Goal: Transaction & Acquisition: Purchase product/service

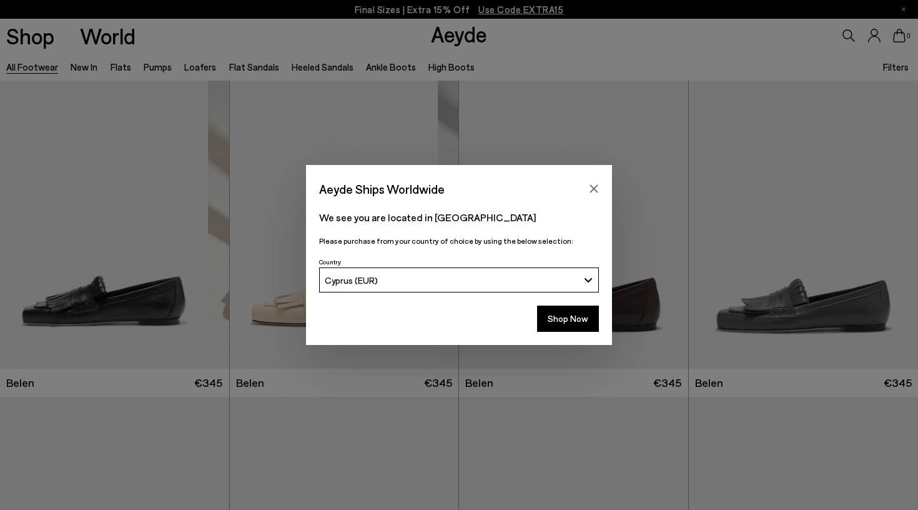
scroll to position [8362, 0]
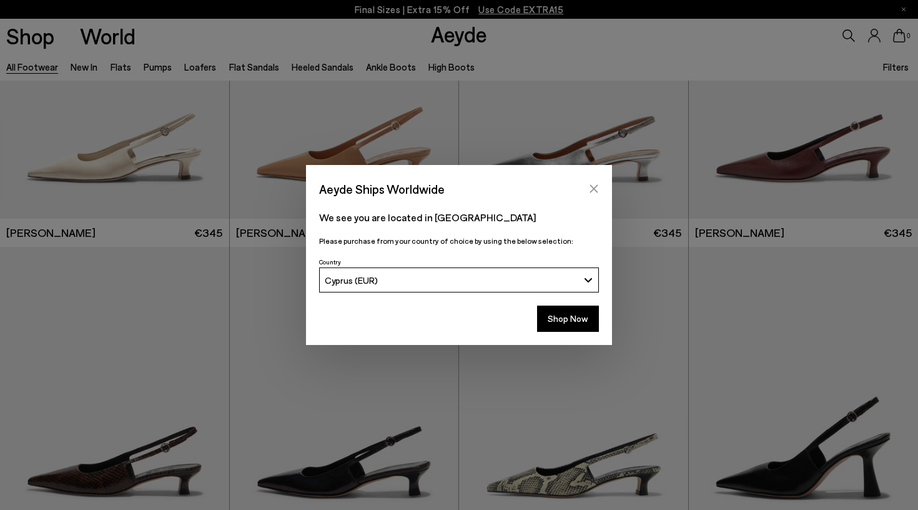
click at [593, 191] on icon "Close" at bounding box center [594, 189] width 10 height 10
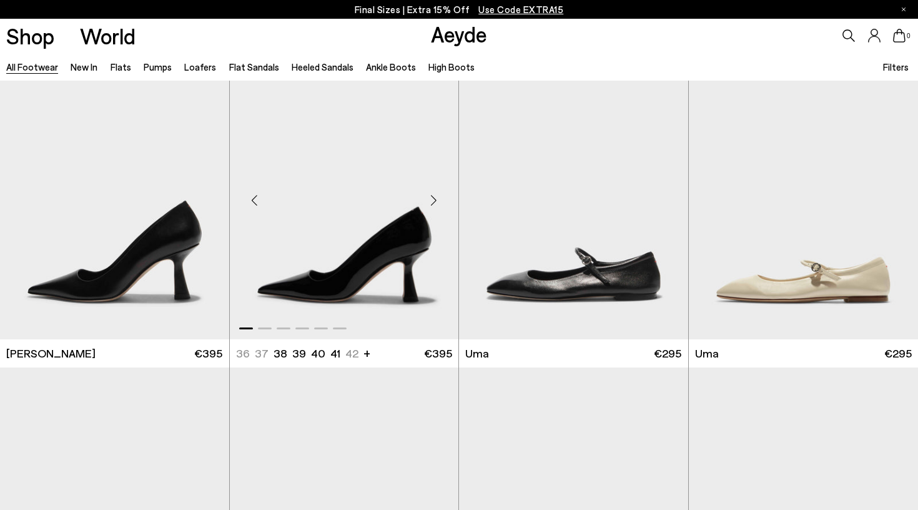
scroll to position [9209, 0]
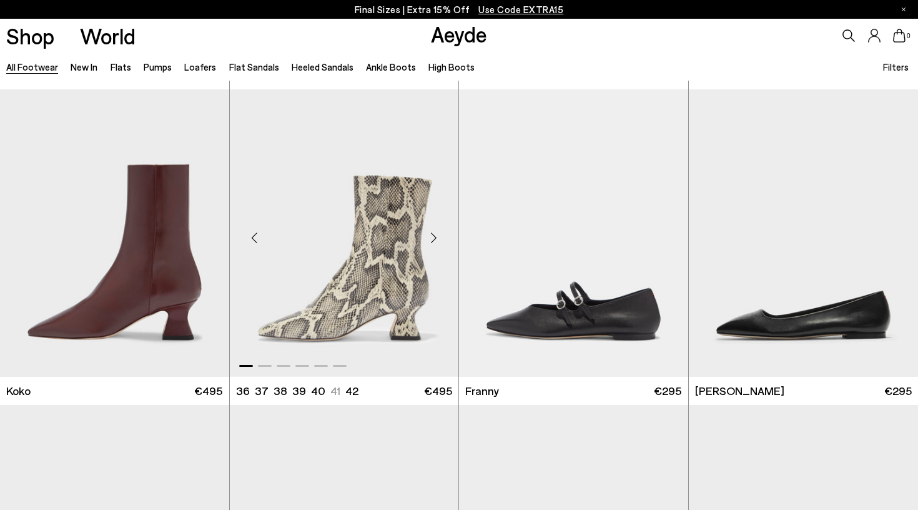
scroll to position [10465, 0]
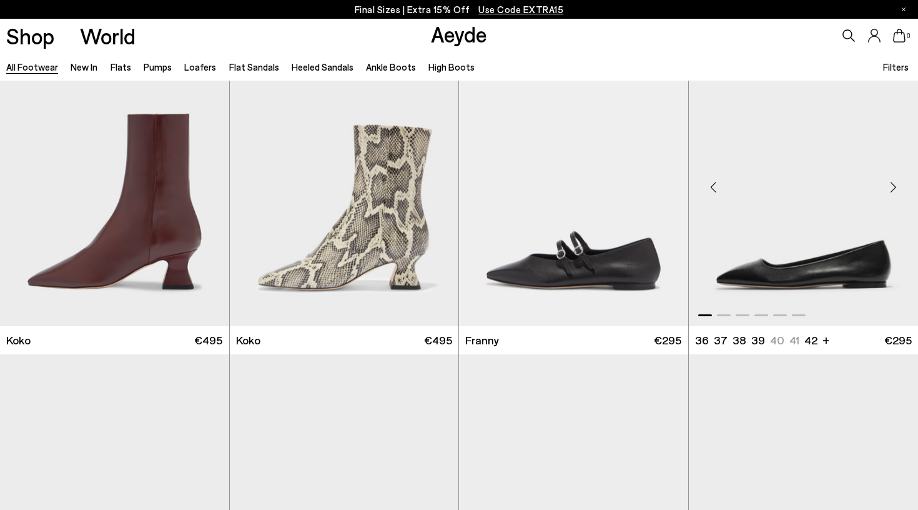
click at [888, 187] on div "Next slide" at bounding box center [892, 187] width 37 height 37
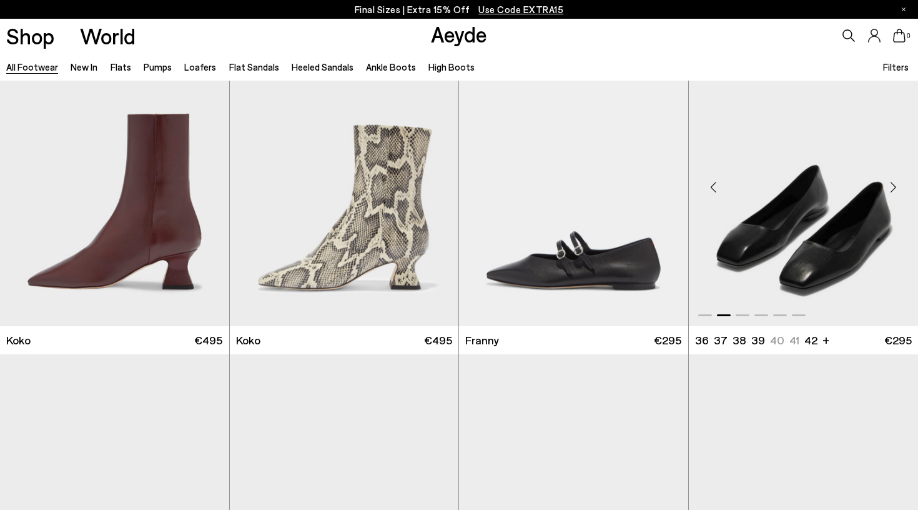
click at [888, 187] on div "Next slide" at bounding box center [892, 187] width 37 height 37
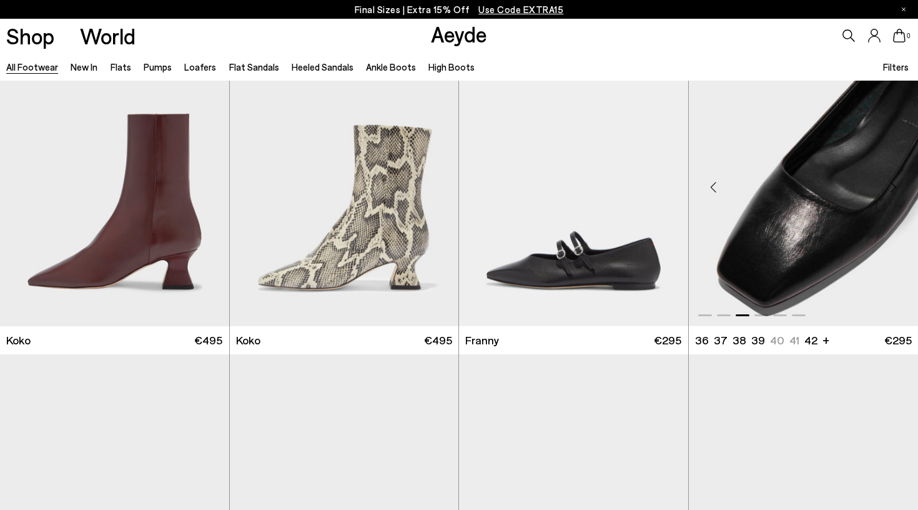
click at [888, 187] on div "Next slide" at bounding box center [892, 187] width 37 height 37
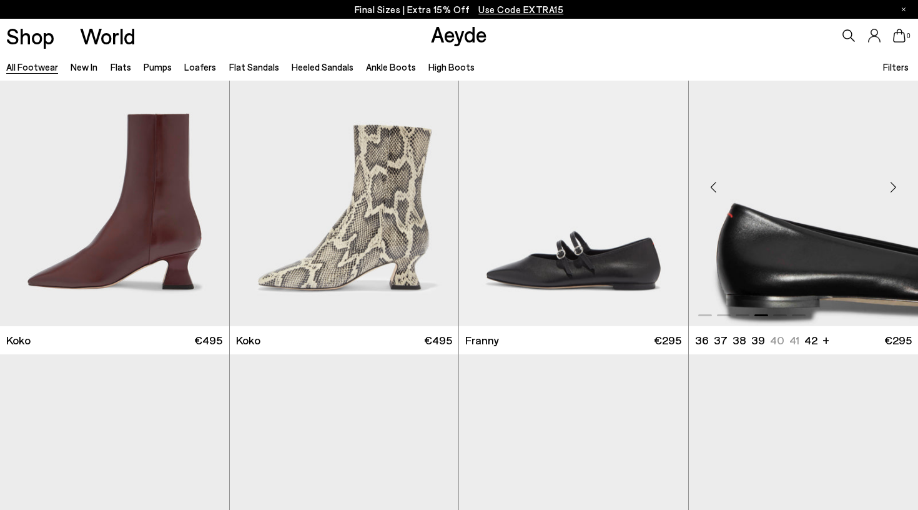
click at [888, 187] on div "Next slide" at bounding box center [892, 187] width 37 height 37
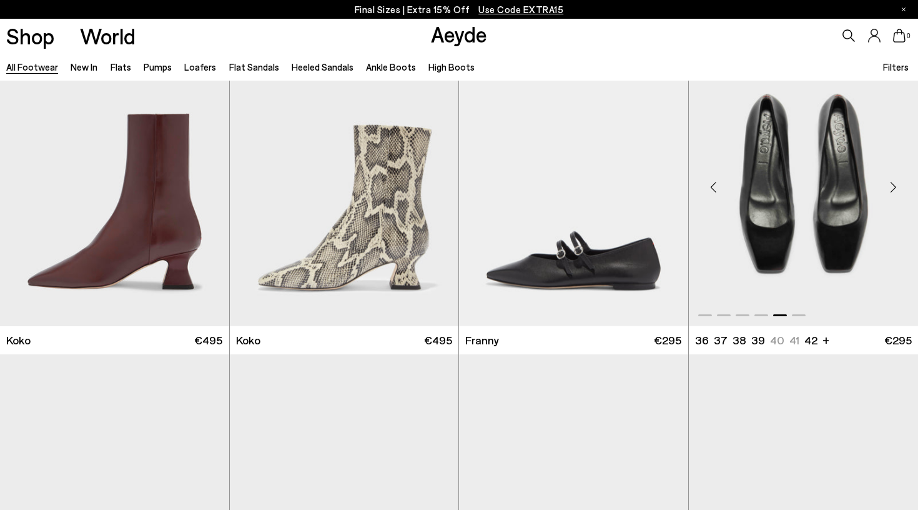
click at [888, 187] on div "Next slide" at bounding box center [892, 187] width 37 height 37
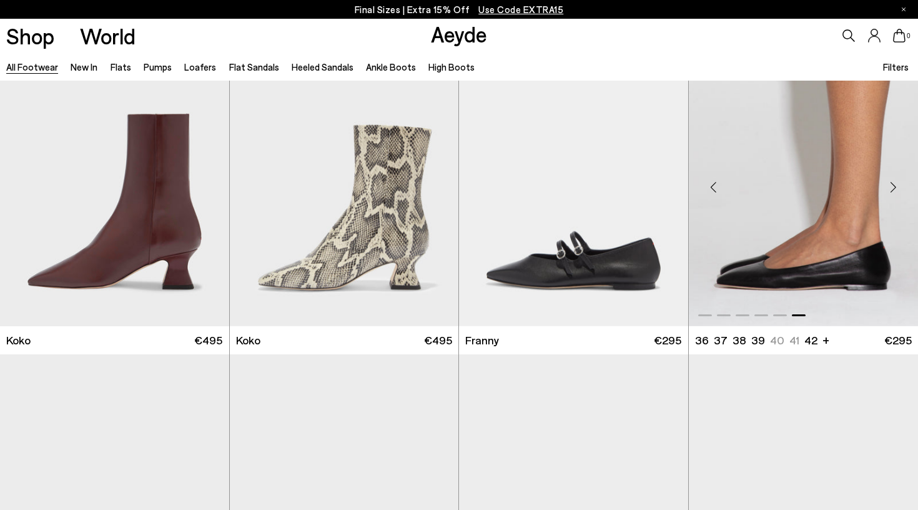
click at [895, 185] on div "Next slide" at bounding box center [892, 187] width 37 height 37
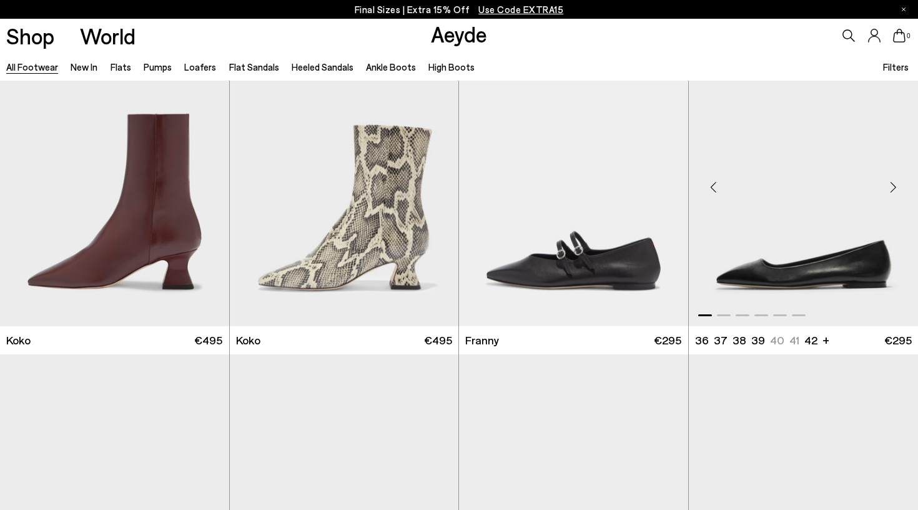
click at [895, 185] on div "Next slide" at bounding box center [892, 187] width 37 height 37
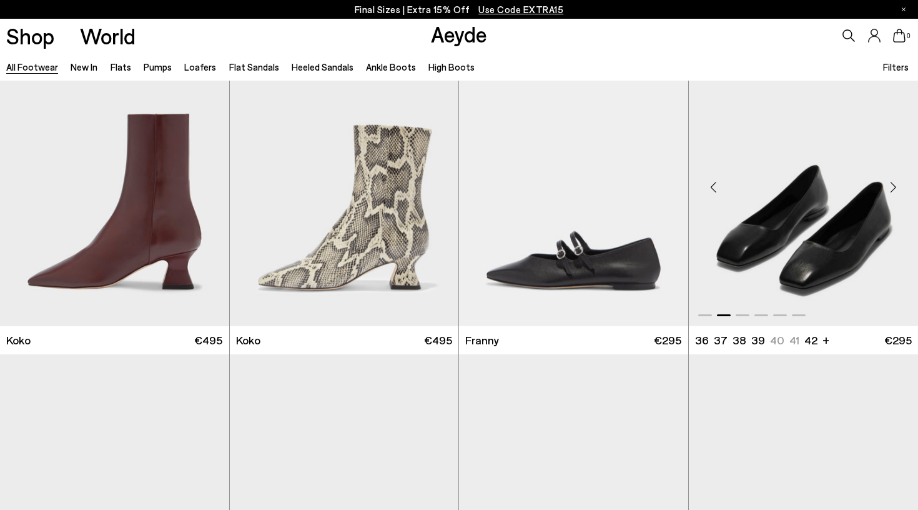
click at [895, 185] on div "Next slide" at bounding box center [892, 187] width 37 height 37
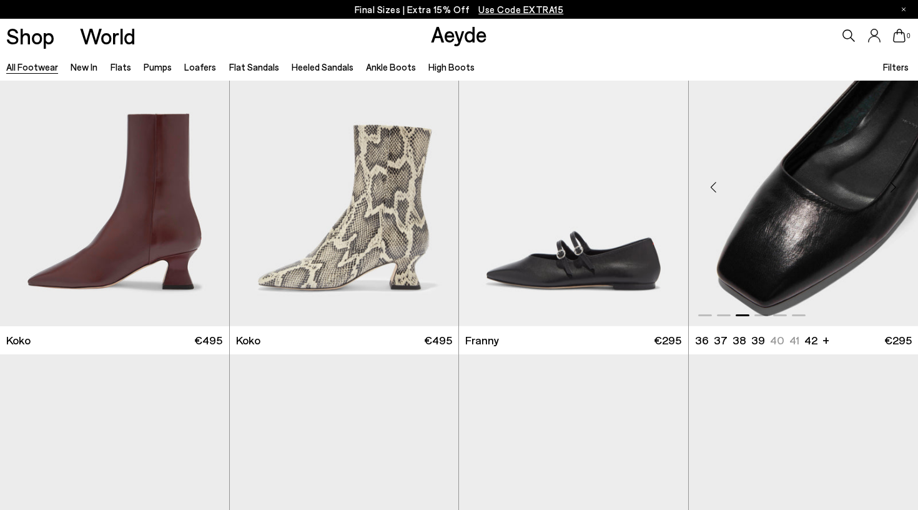
click at [895, 185] on div "Next slide" at bounding box center [892, 187] width 37 height 37
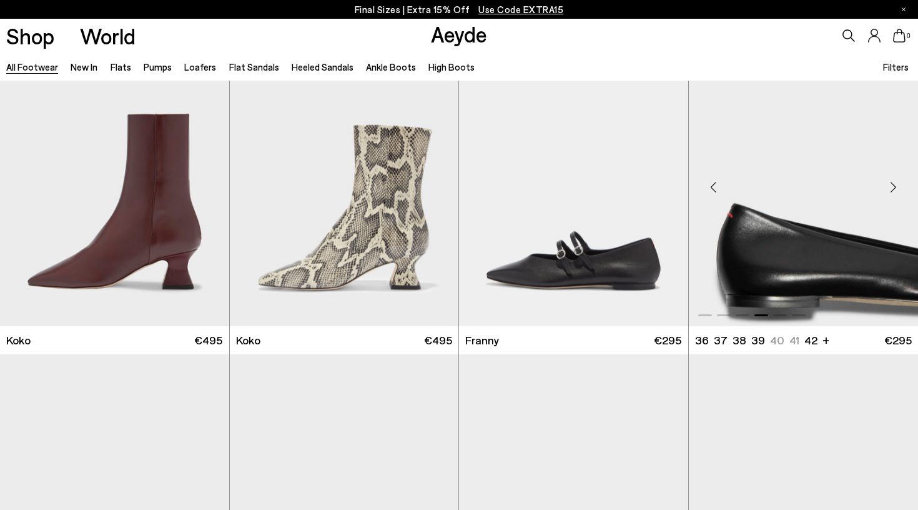
click at [895, 185] on div "Next slide" at bounding box center [892, 187] width 37 height 37
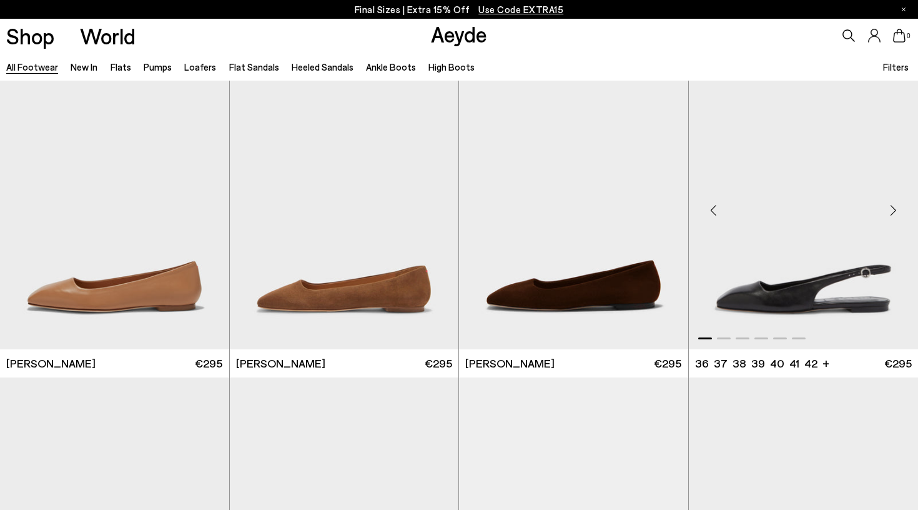
scroll to position [10775, 0]
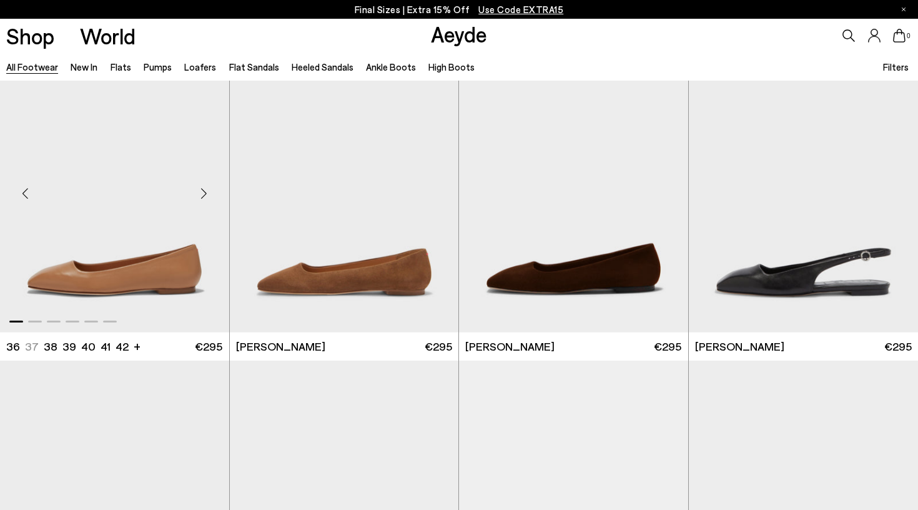
click at [202, 193] on div "Next slide" at bounding box center [203, 193] width 37 height 37
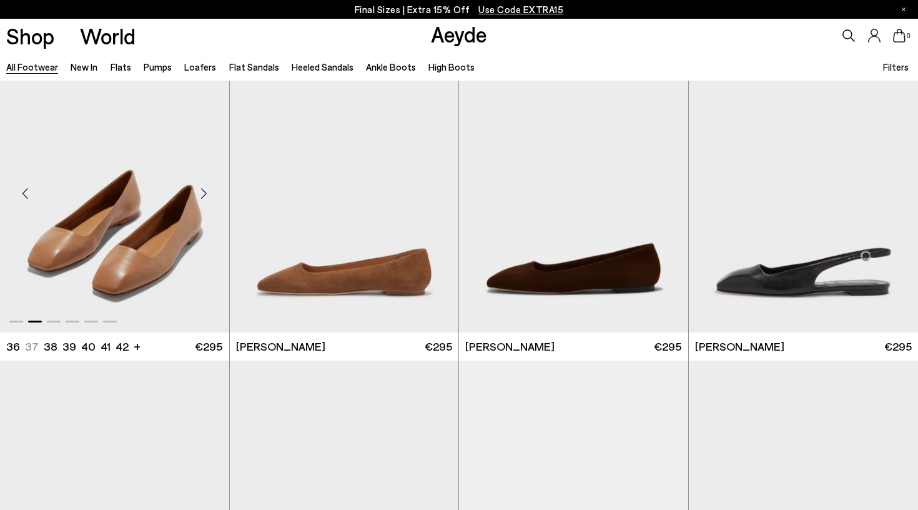
click at [204, 190] on div "Next slide" at bounding box center [203, 193] width 37 height 37
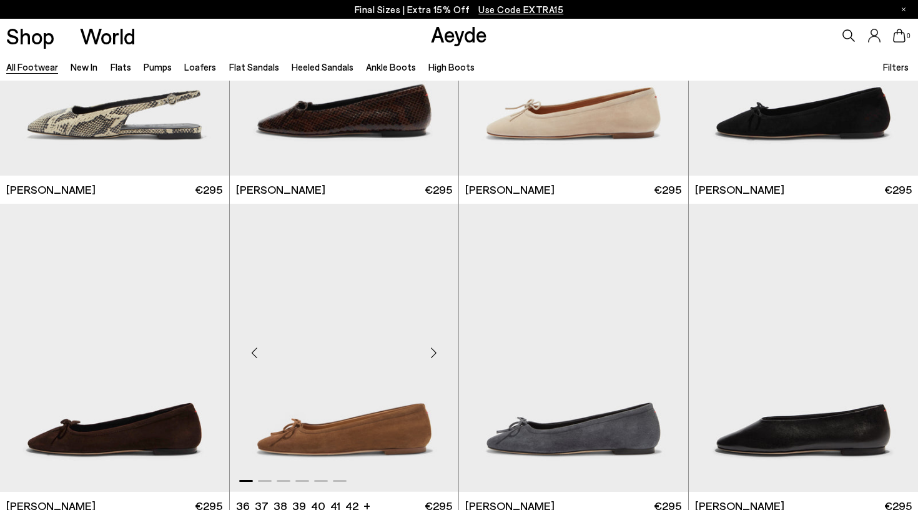
scroll to position [11249, 0]
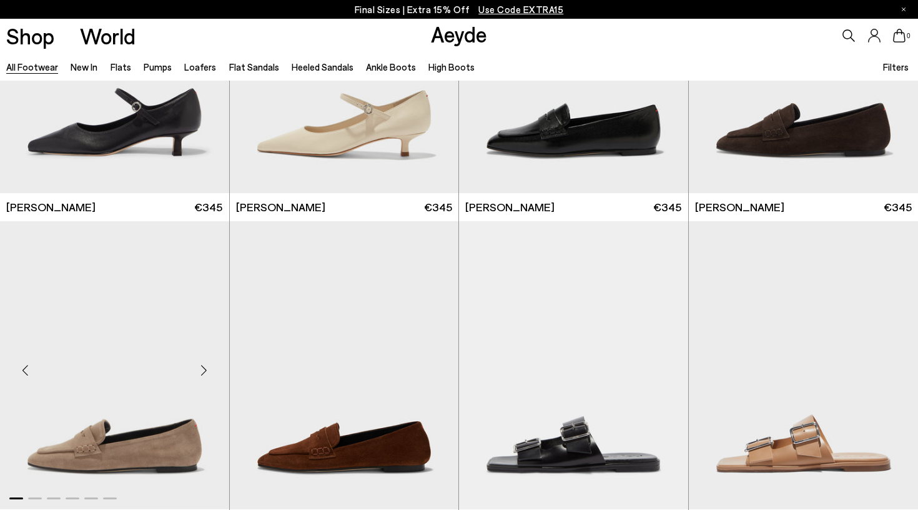
scroll to position [12809, 0]
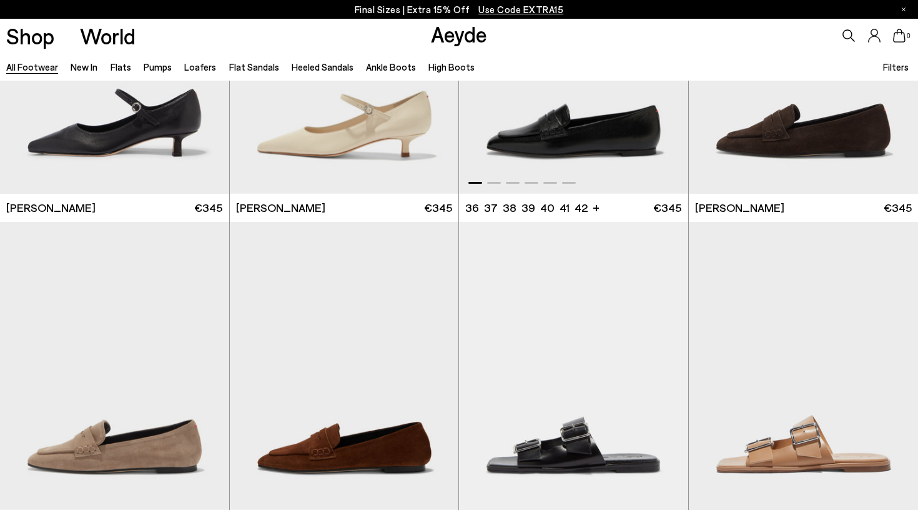
click at [564, 120] on img "1 / 6" at bounding box center [573, 50] width 229 height 288
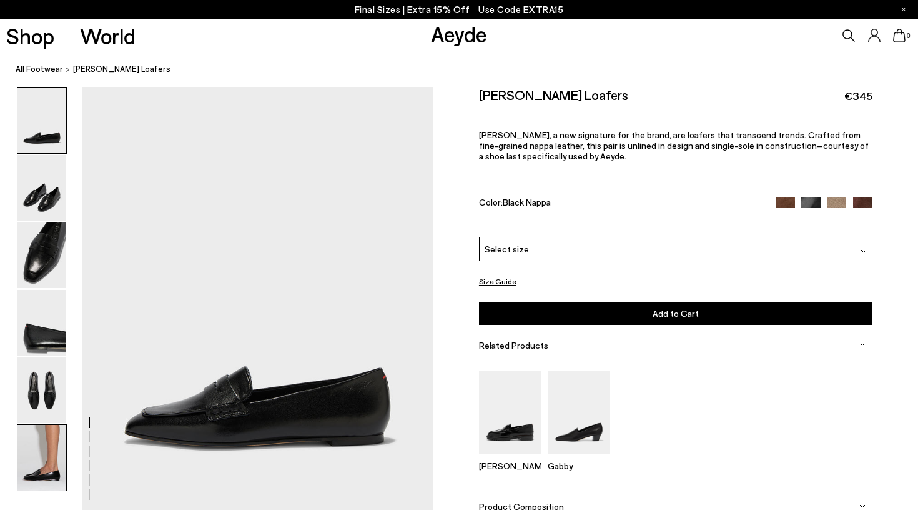
click at [52, 472] on img at bounding box center [41, 458] width 49 height 66
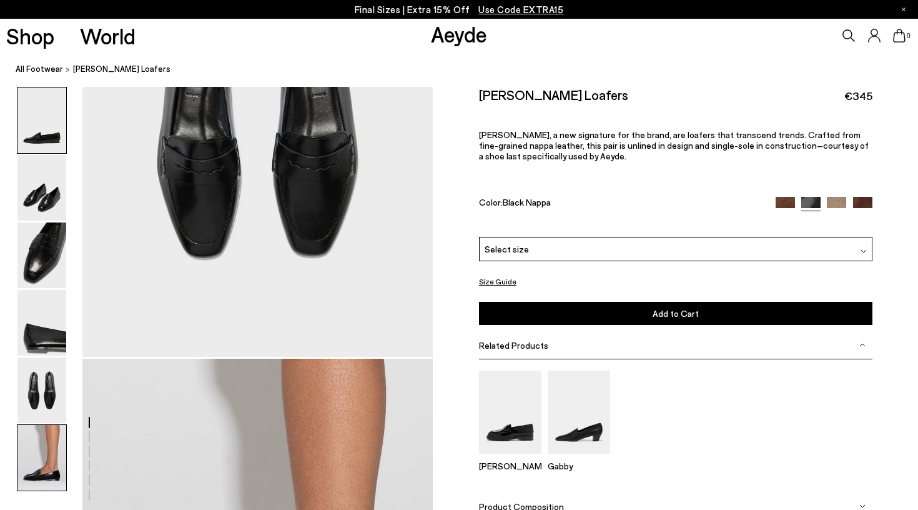
scroll to position [2388, 0]
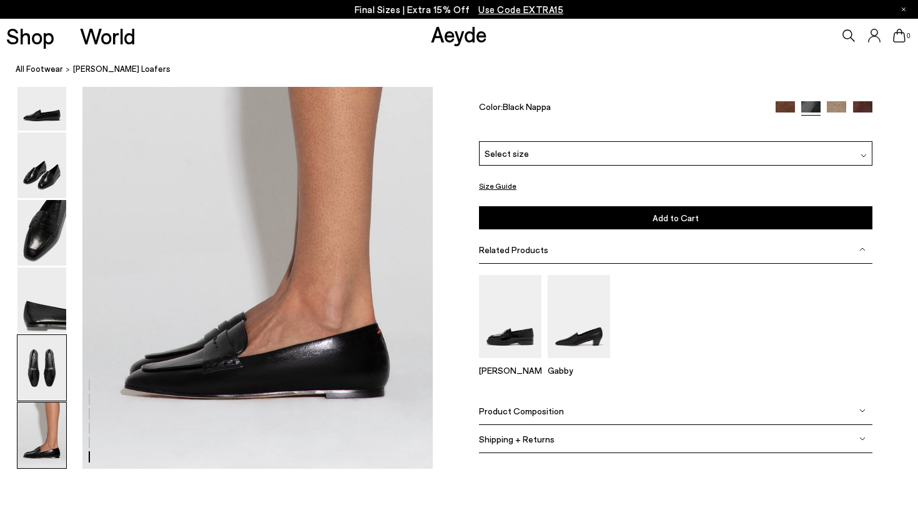
click at [37, 375] on img at bounding box center [41, 368] width 49 height 66
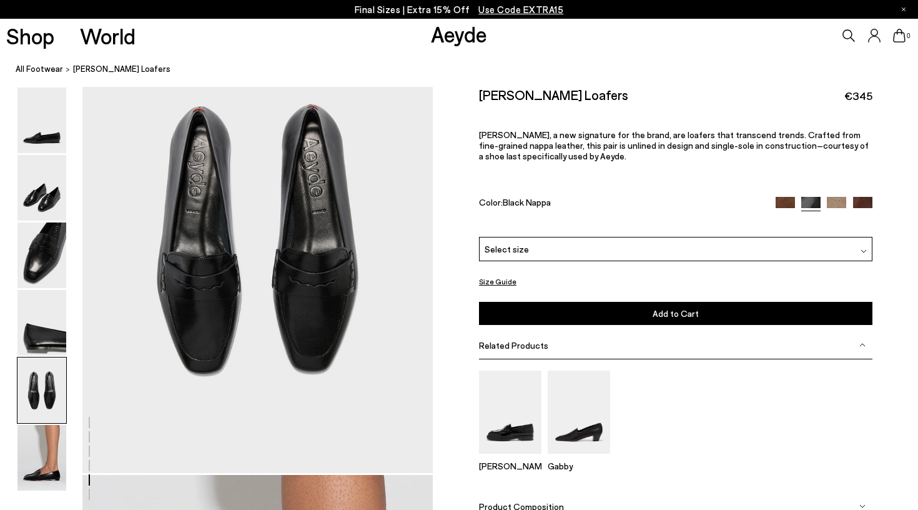
scroll to position [1833, 0]
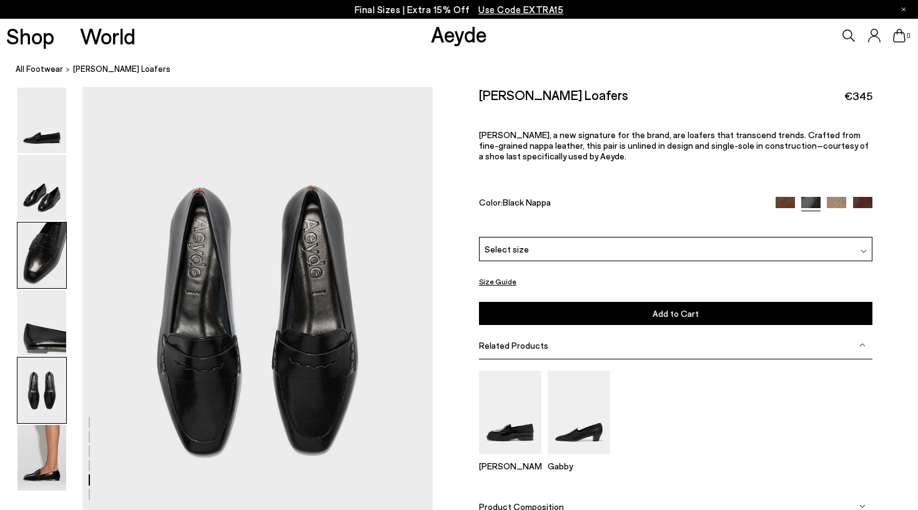
click at [32, 273] on img at bounding box center [41, 255] width 49 height 66
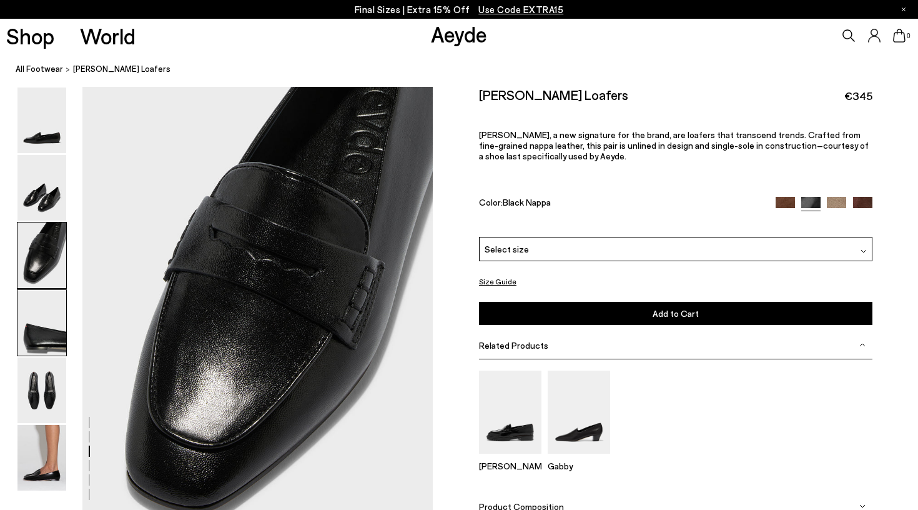
click at [33, 312] on img at bounding box center [41, 323] width 49 height 66
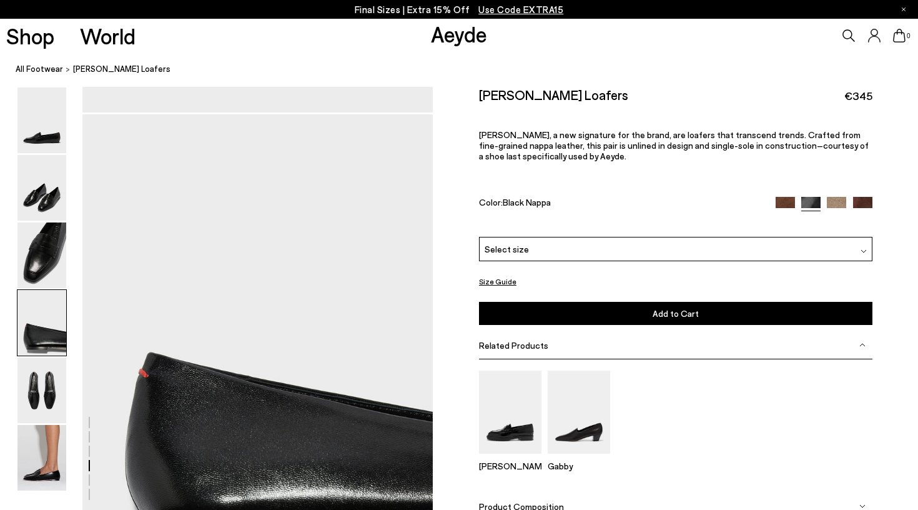
scroll to position [1364, 0]
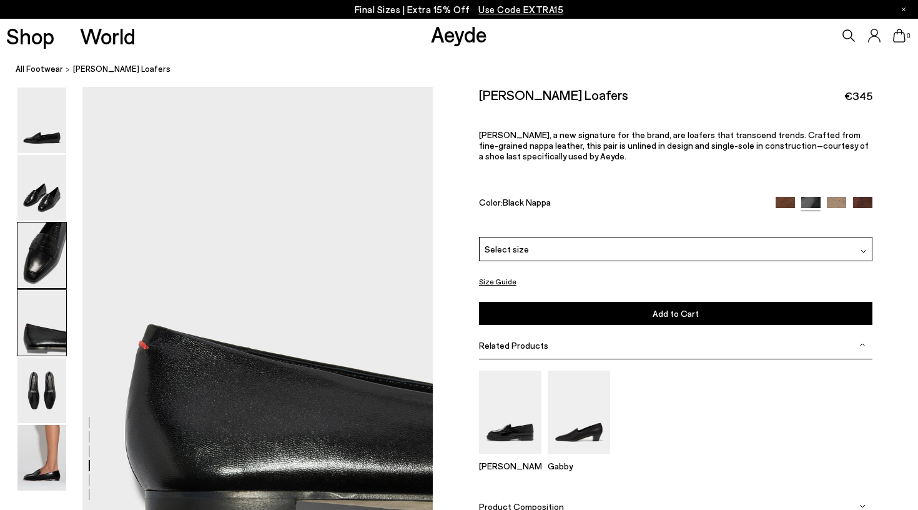
click at [48, 229] on img at bounding box center [41, 255] width 49 height 66
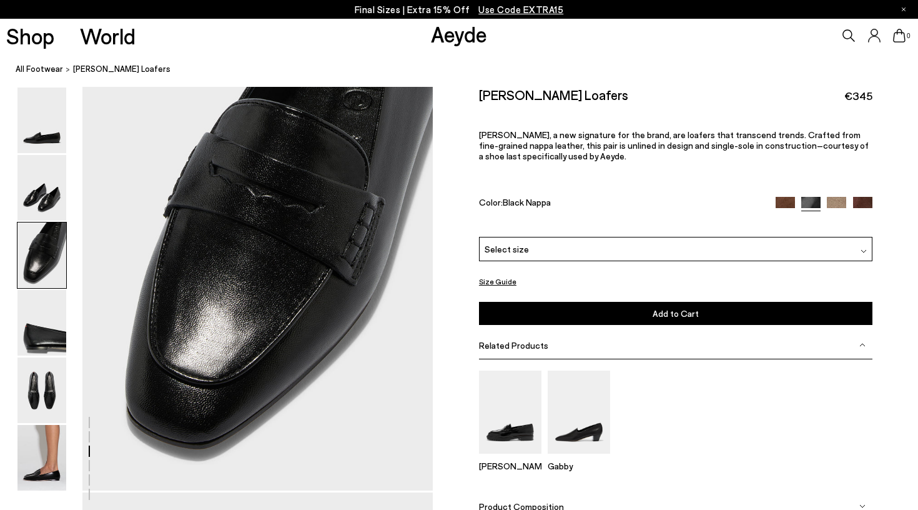
scroll to position [894, 0]
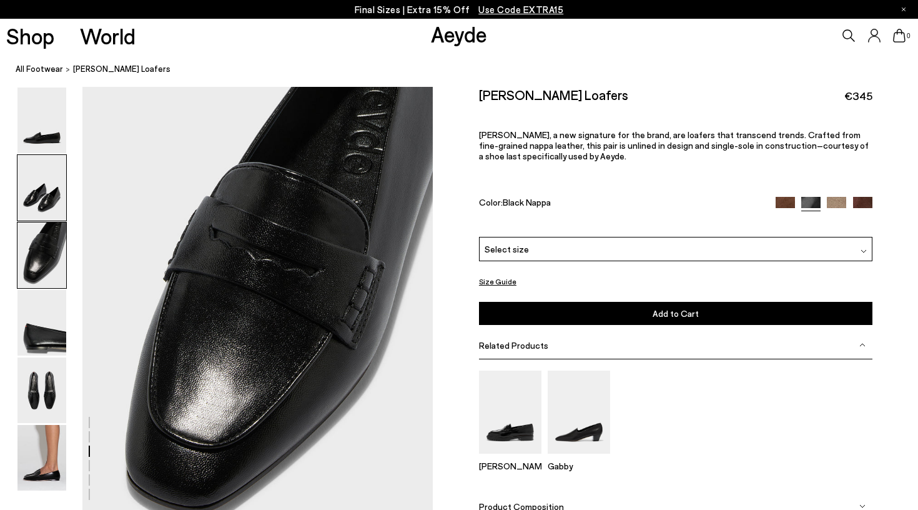
click at [29, 185] on img at bounding box center [41, 188] width 49 height 66
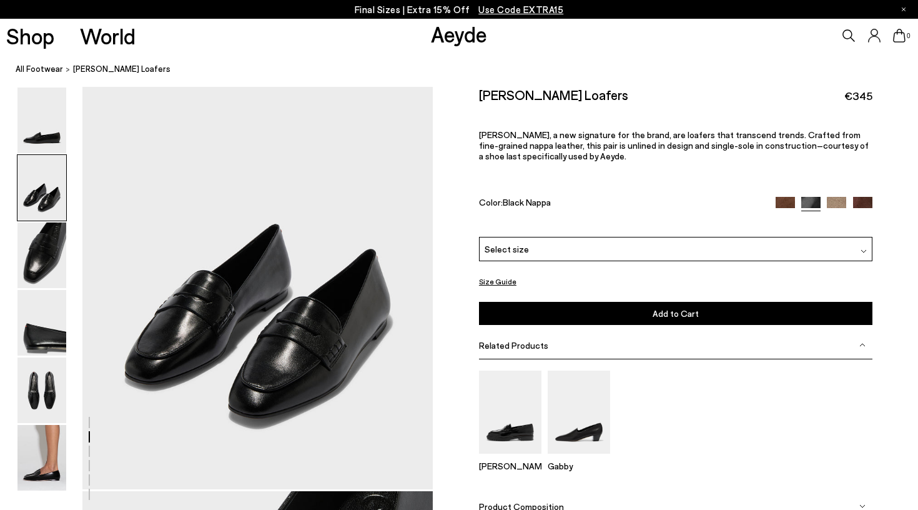
scroll to position [425, 0]
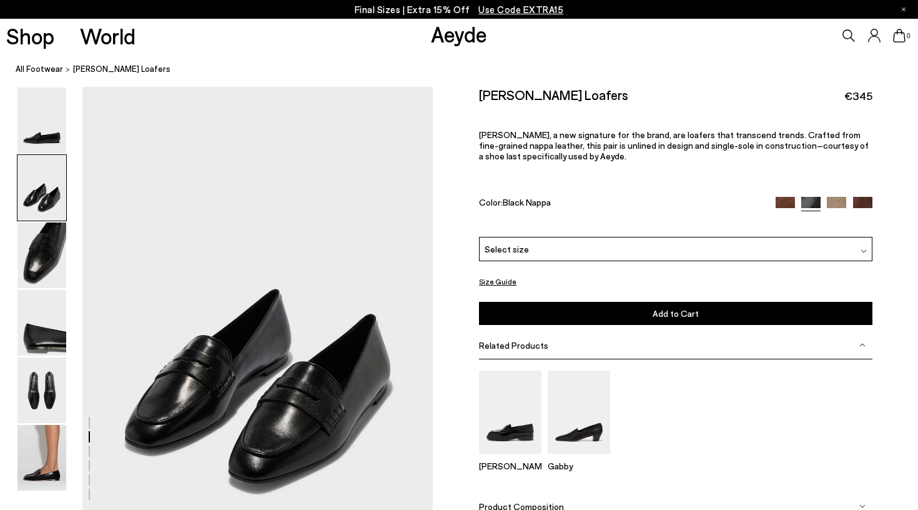
click at [783, 197] on img at bounding box center [785, 206] width 19 height 19
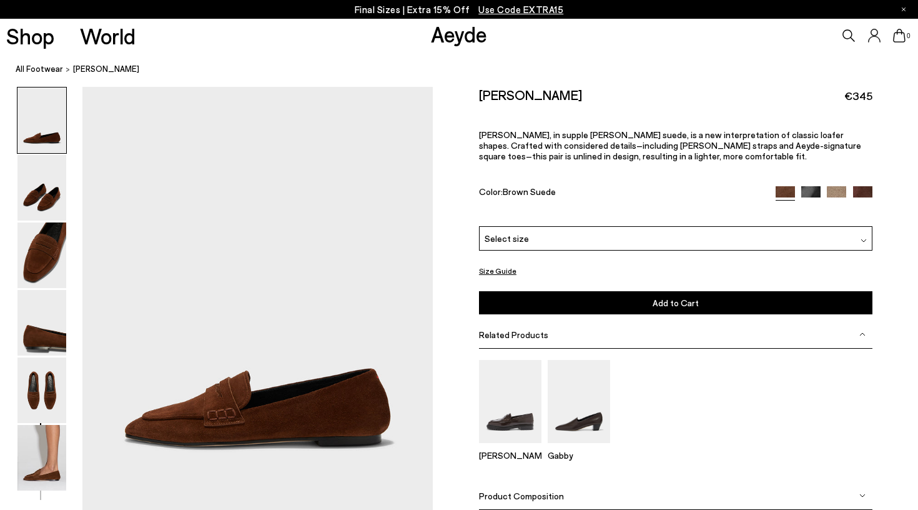
click at [837, 186] on img at bounding box center [836, 195] width 19 height 19
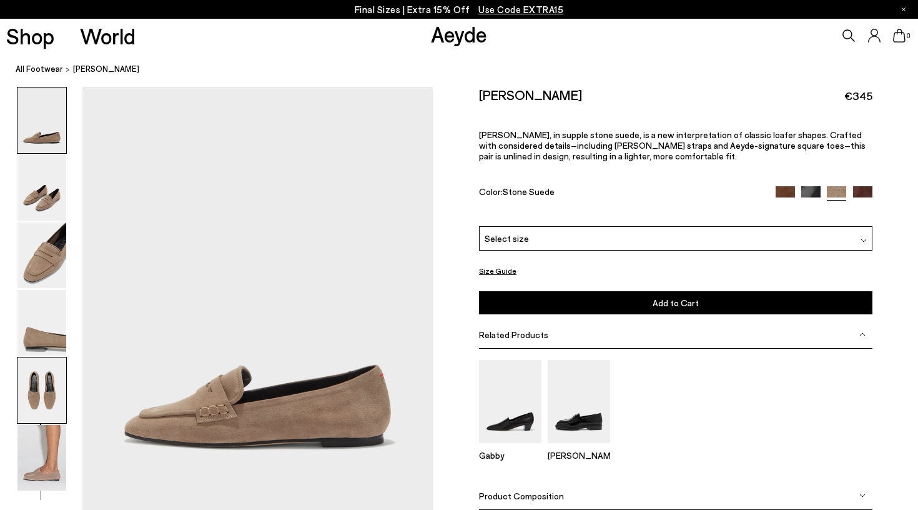
click at [31, 400] on img at bounding box center [41, 390] width 49 height 66
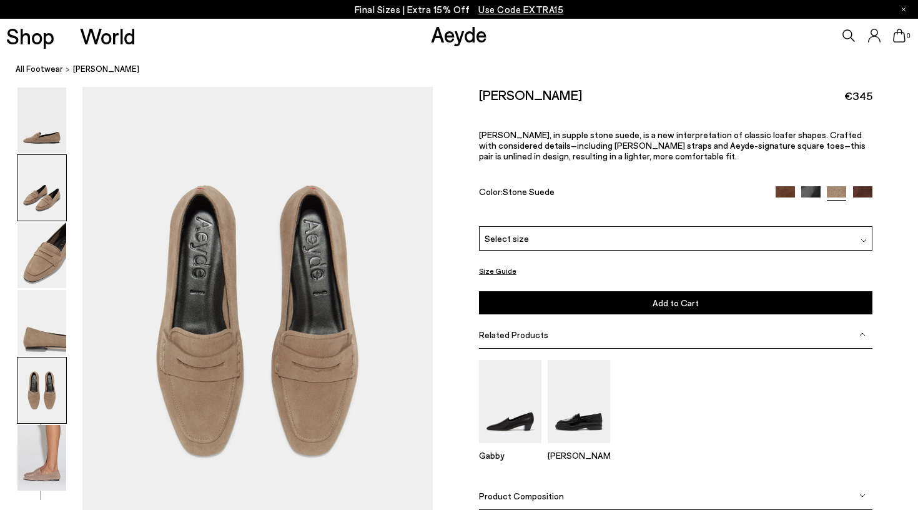
click at [45, 199] on img at bounding box center [41, 188] width 49 height 66
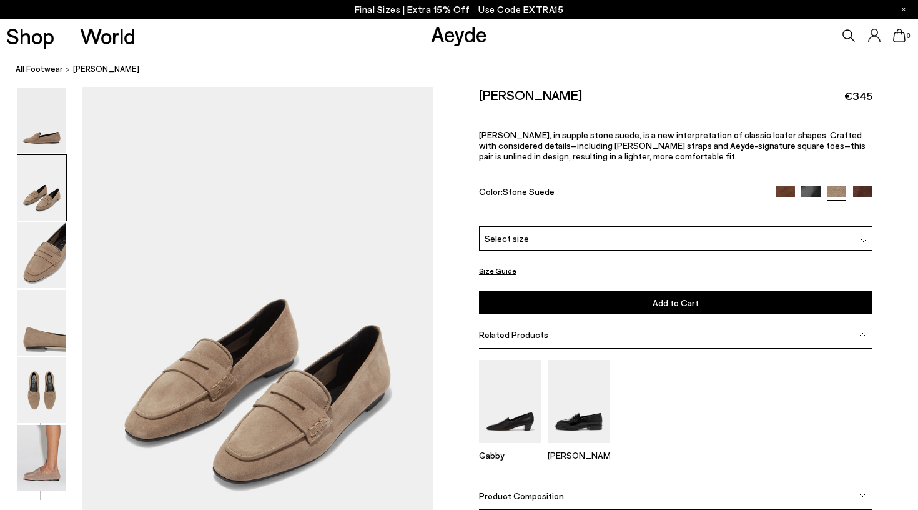
click at [865, 186] on img at bounding box center [862, 195] width 19 height 19
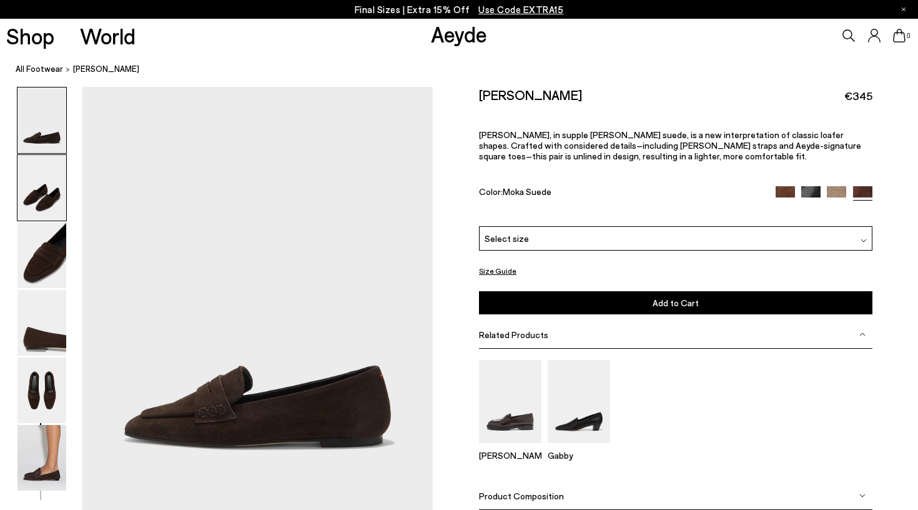
click at [24, 172] on img at bounding box center [41, 188] width 49 height 66
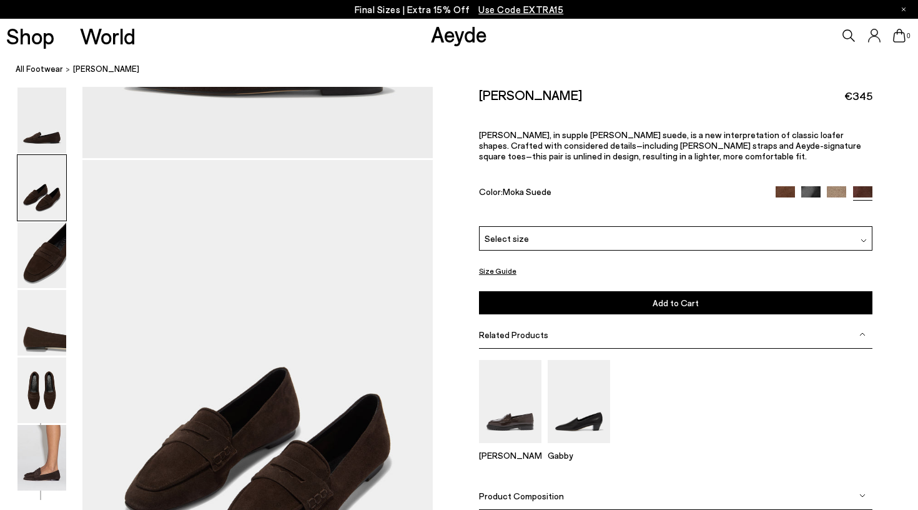
scroll to position [425, 0]
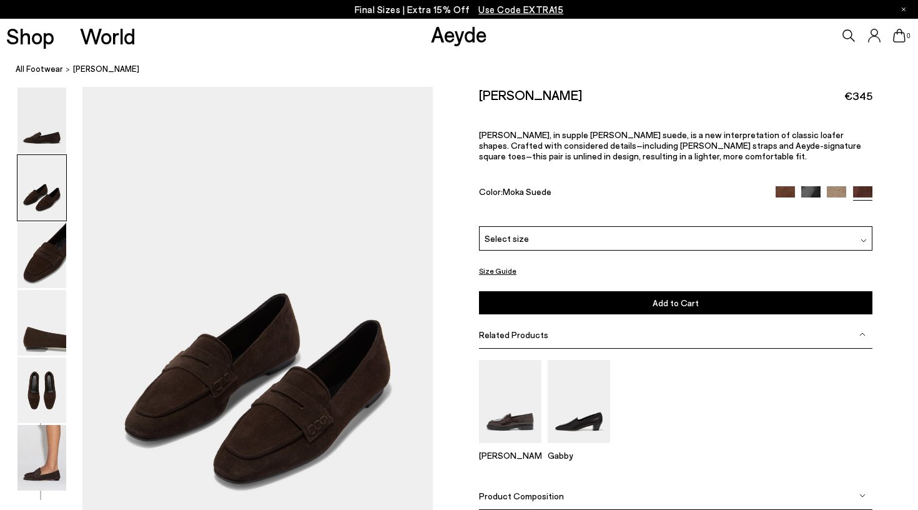
click at [833, 186] on img at bounding box center [836, 195] width 19 height 19
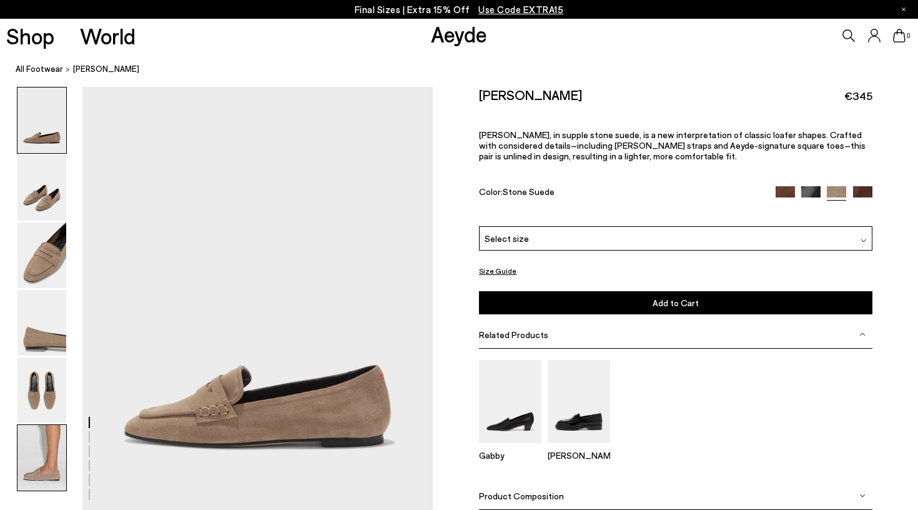
click at [39, 453] on img at bounding box center [41, 458] width 49 height 66
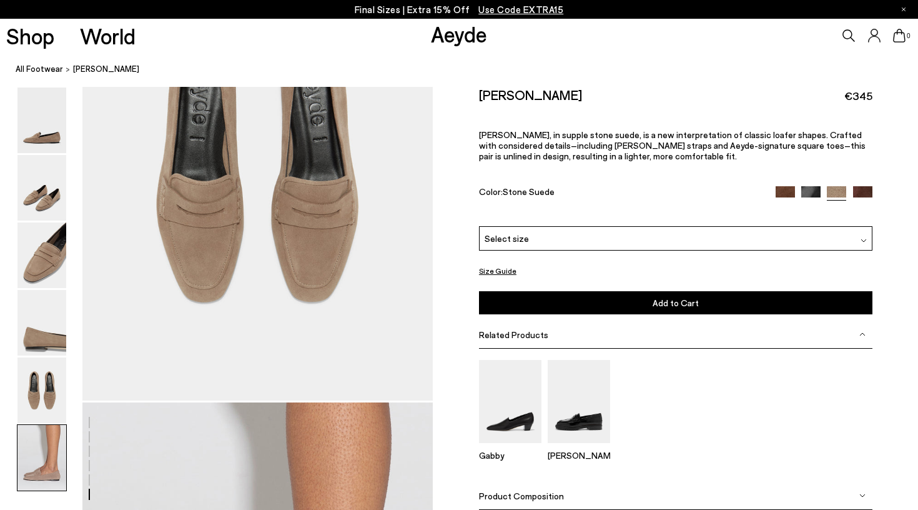
scroll to position [2388, 0]
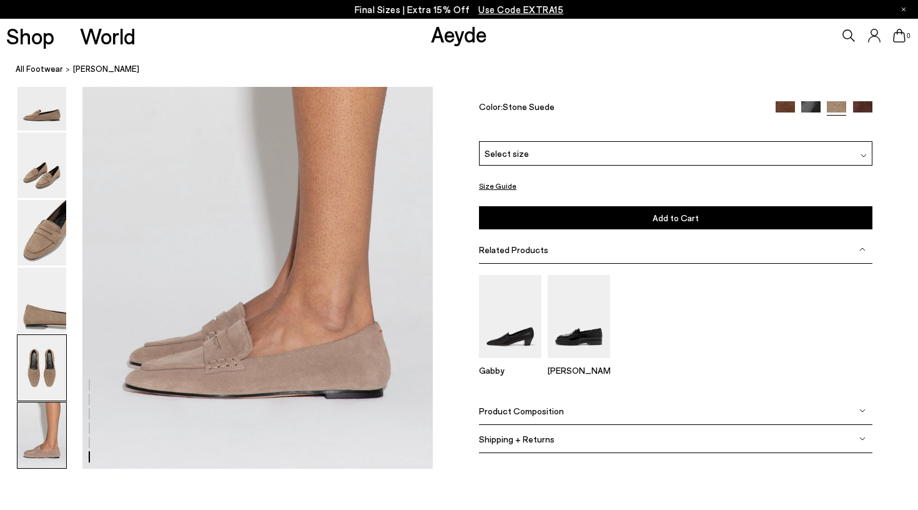
click at [32, 365] on img at bounding box center [41, 368] width 49 height 66
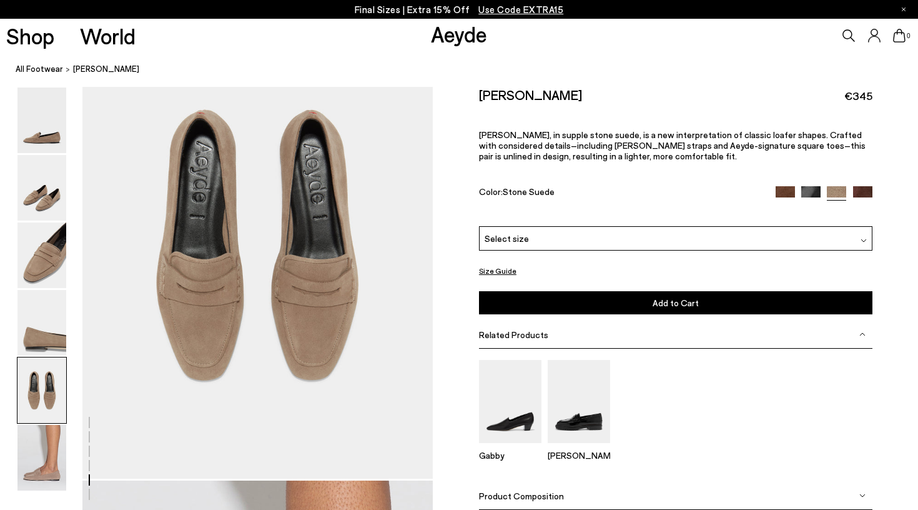
scroll to position [1833, 0]
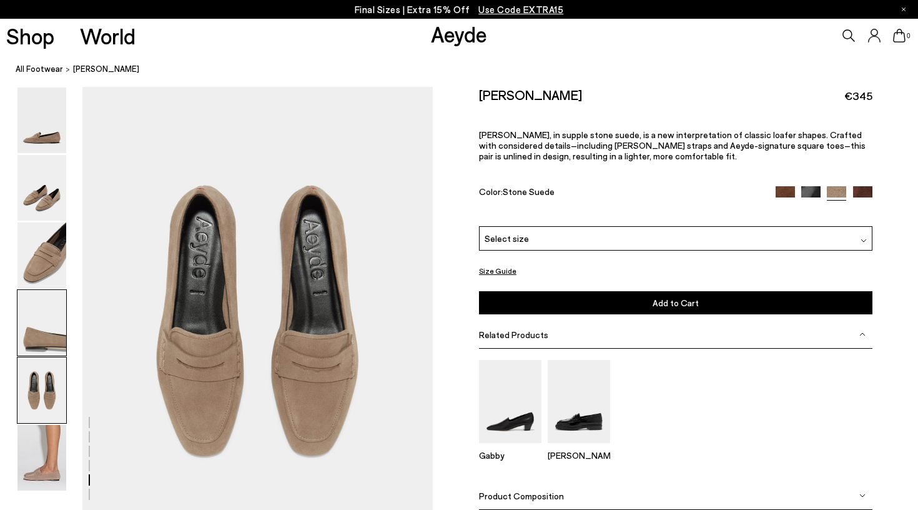
click at [36, 331] on img at bounding box center [41, 323] width 49 height 66
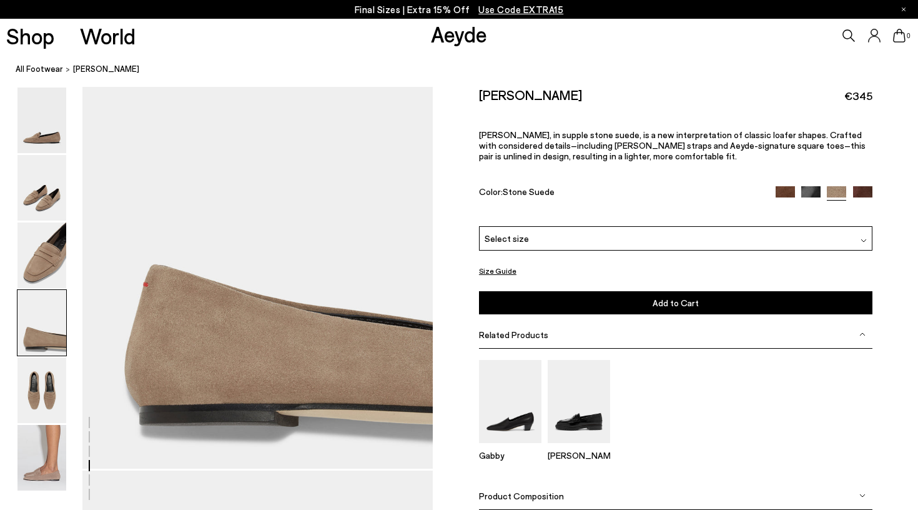
scroll to position [1364, 0]
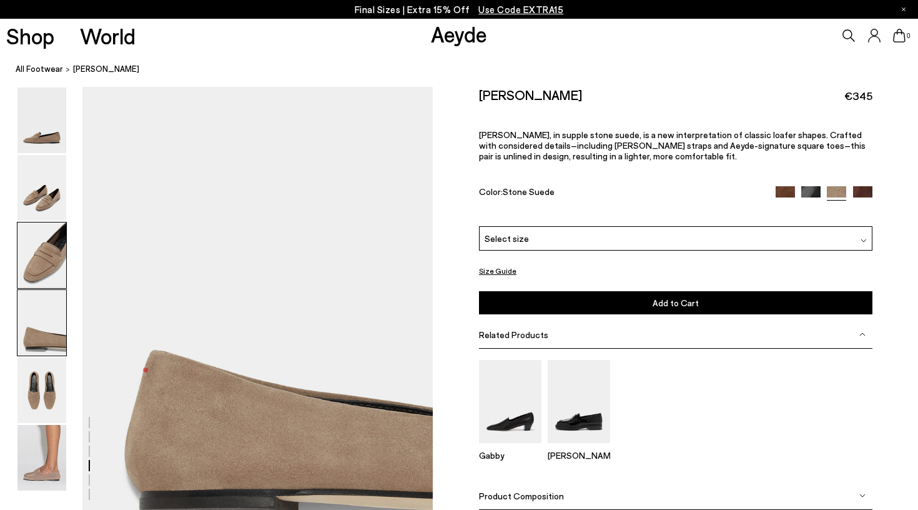
click at [42, 255] on img at bounding box center [41, 255] width 49 height 66
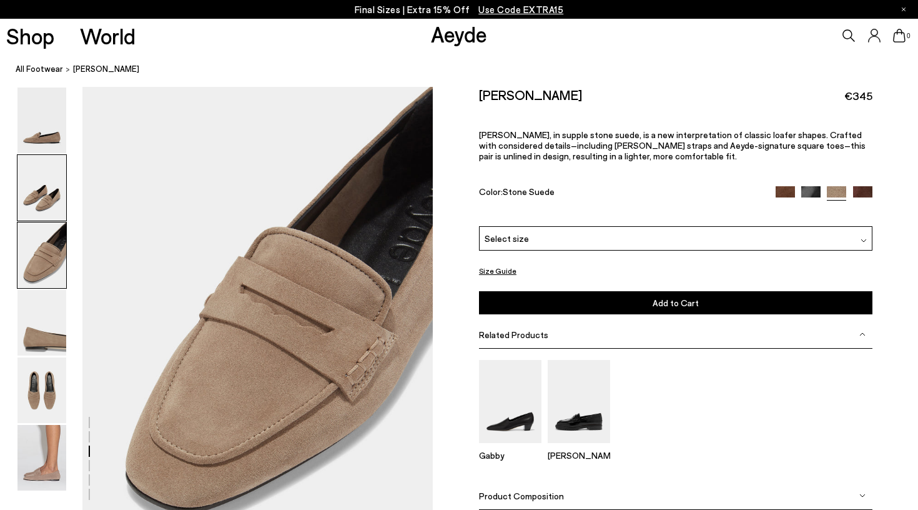
click at [46, 183] on img at bounding box center [41, 188] width 49 height 66
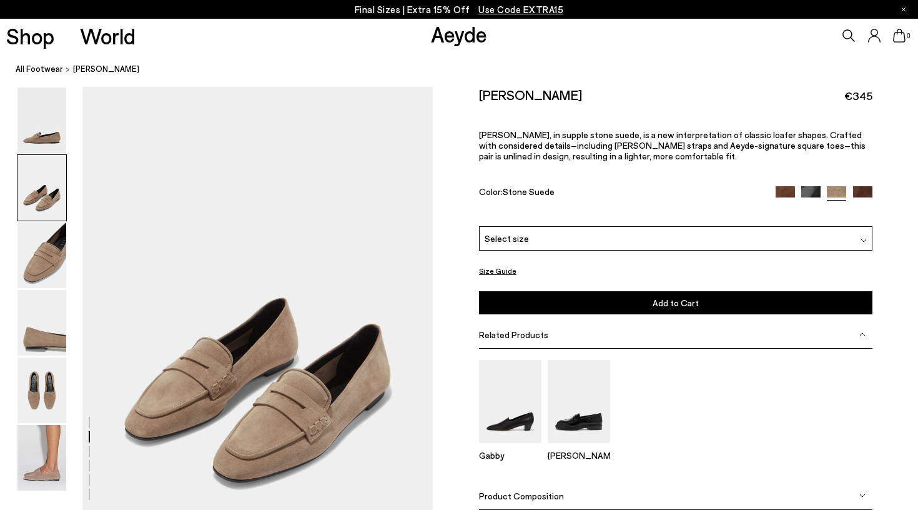
scroll to position [425, 0]
click at [805, 186] on img at bounding box center [810, 195] width 19 height 19
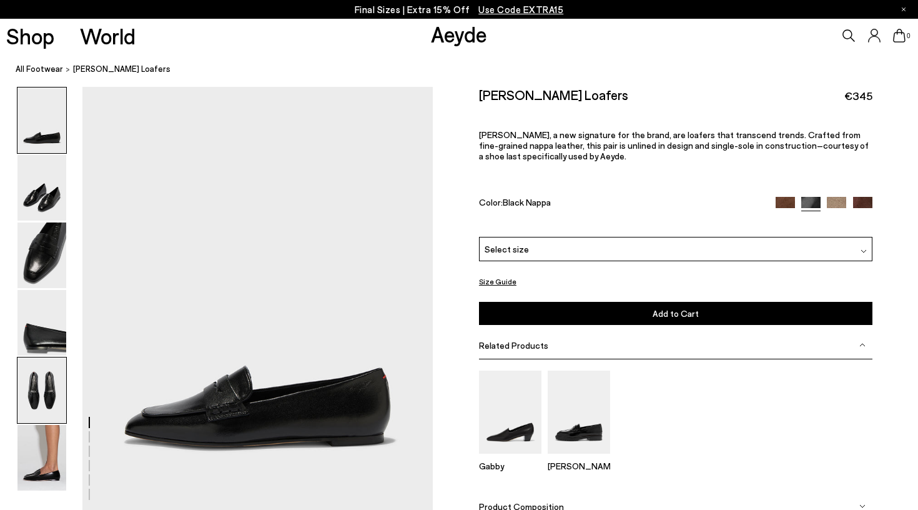
click at [34, 363] on img at bounding box center [41, 390] width 49 height 66
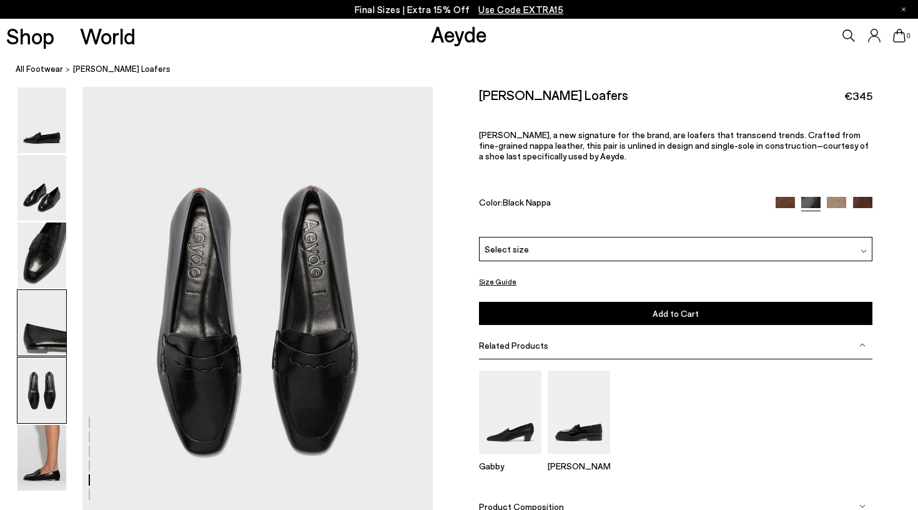
click at [46, 295] on img at bounding box center [41, 323] width 49 height 66
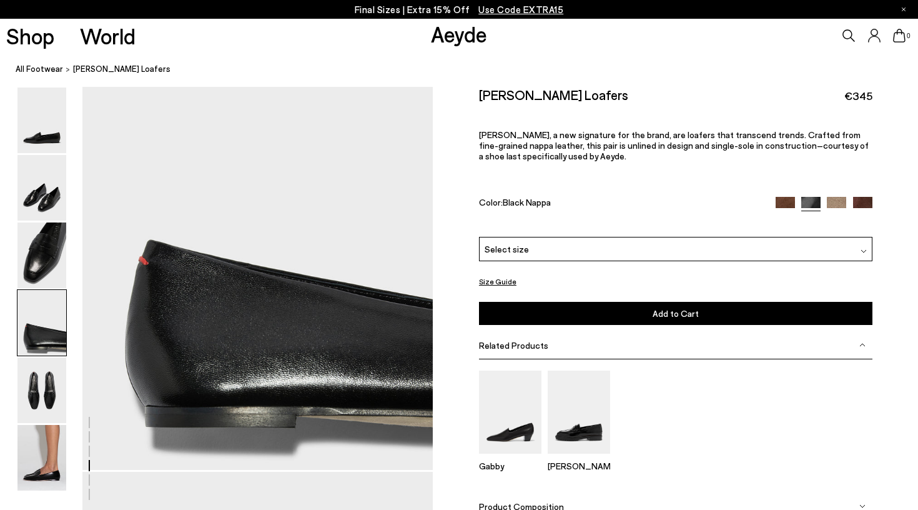
scroll to position [1453, 0]
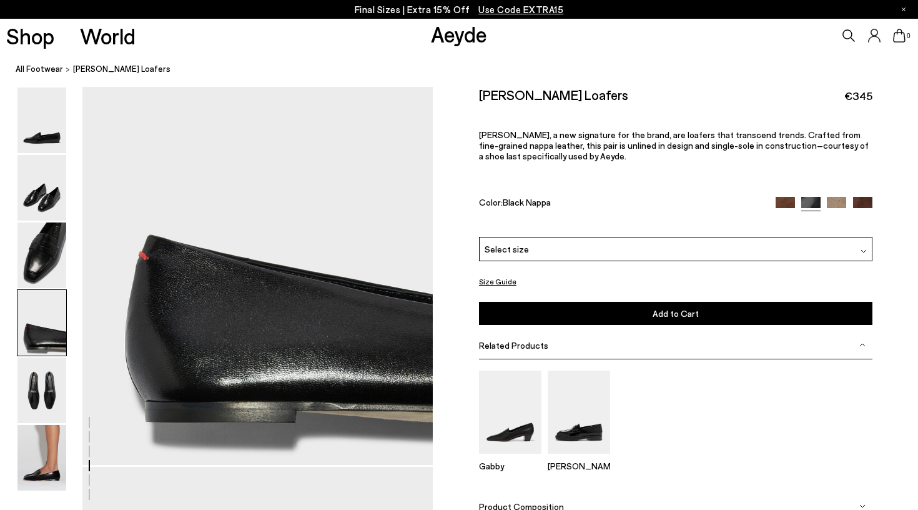
click at [565, 237] on div "Select size" at bounding box center [675, 249] width 393 height 24
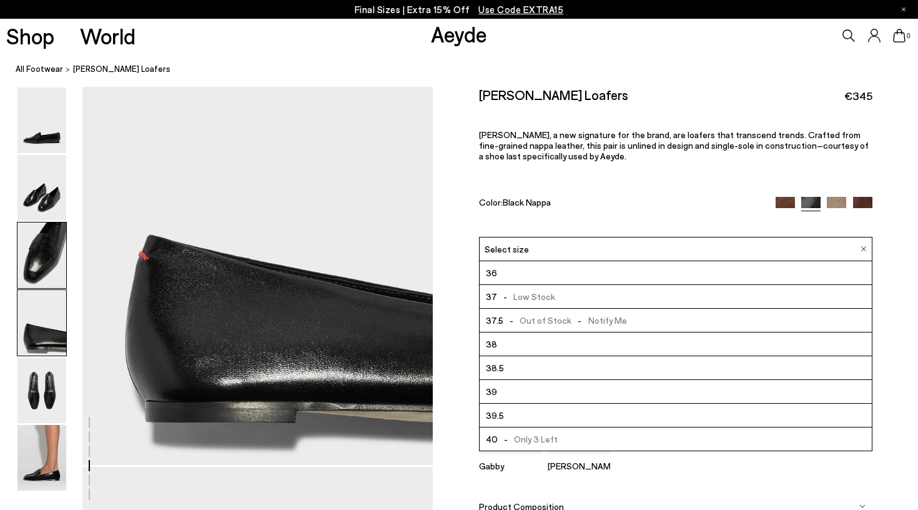
click at [47, 270] on img at bounding box center [41, 255] width 49 height 66
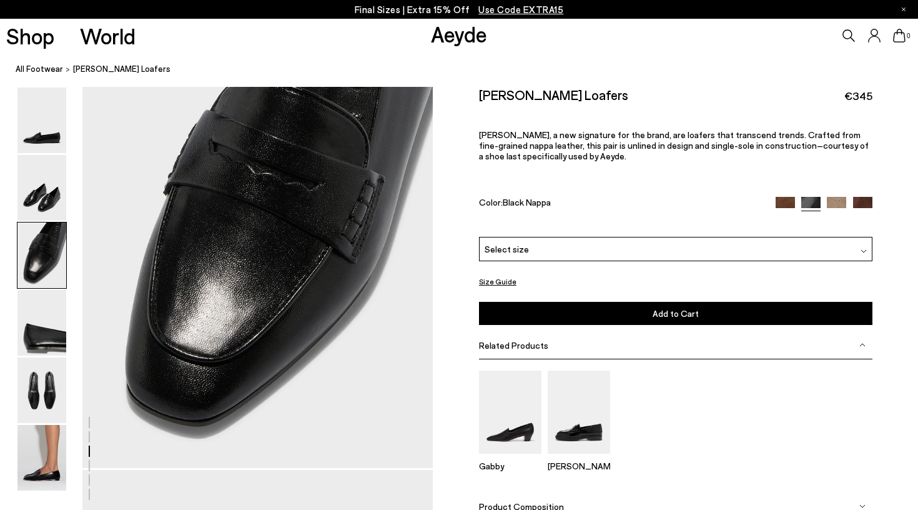
scroll to position [894, 0]
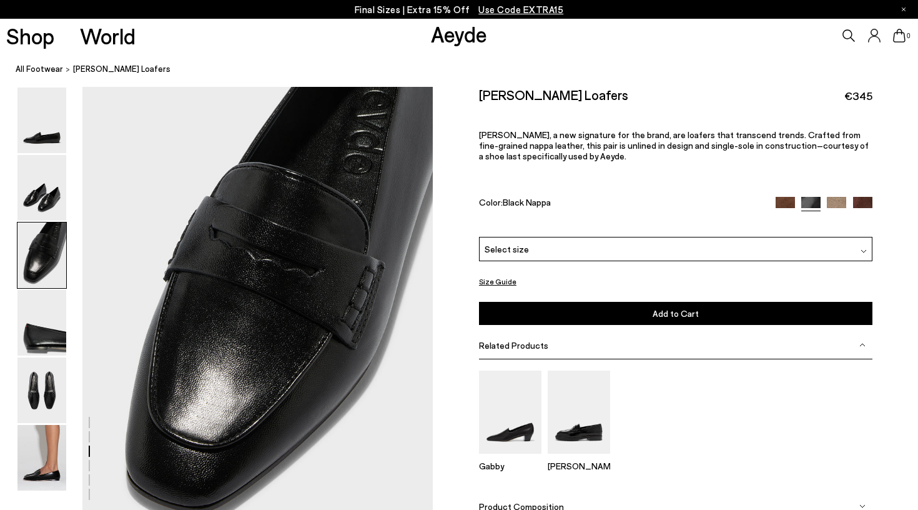
click at [789, 237] on div "Select size" at bounding box center [675, 249] width 393 height 24
